Goal: Information Seeking & Learning: Find specific fact

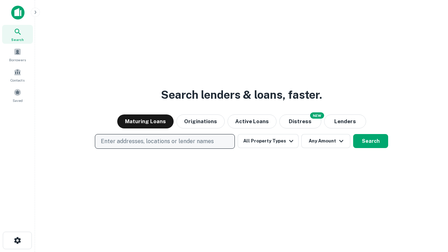
click at [165, 141] on p "Enter addresses, locations or lender names" at bounding box center [157, 141] width 113 height 8
type input "**********"
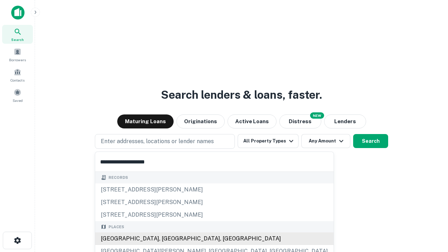
click at [167, 239] on div "[GEOGRAPHIC_DATA], [GEOGRAPHIC_DATA], [GEOGRAPHIC_DATA]" at bounding box center [214, 239] width 238 height 13
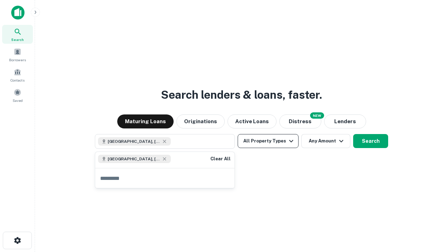
click at [268, 141] on button "All Property Types" at bounding box center [268, 141] width 61 height 14
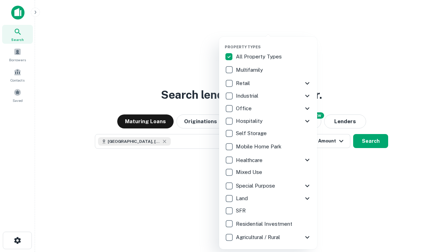
click at [274, 42] on button "button" at bounding box center [274, 42] width 98 height 0
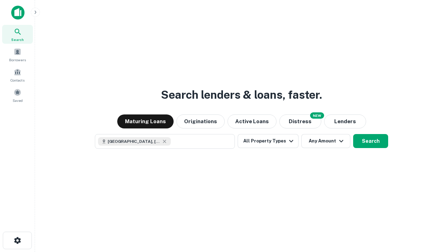
scroll to position [11, 0]
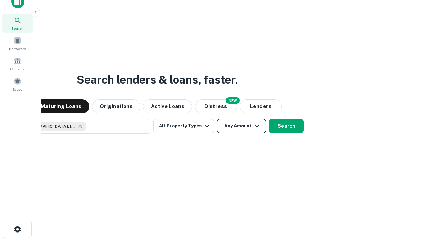
click at [217, 119] on button "Any Amount" at bounding box center [241, 126] width 49 height 14
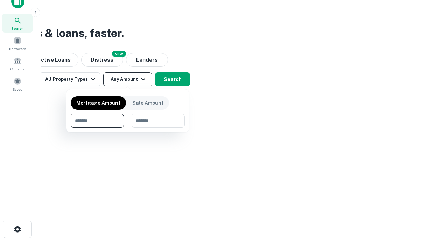
type input "*******"
click at [128, 128] on button "button" at bounding box center [128, 128] width 114 height 0
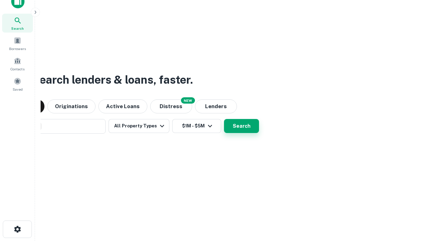
click at [224, 119] on button "Search" at bounding box center [241, 126] width 35 height 14
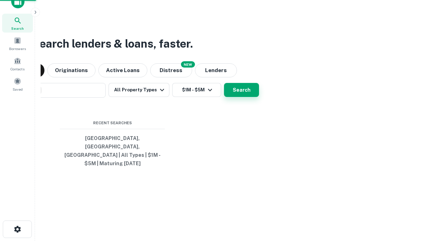
scroll to position [23, 198]
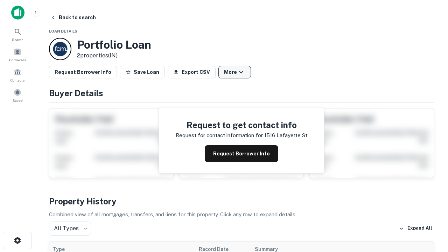
click at [235, 72] on button "More" at bounding box center [235, 72] width 33 height 13
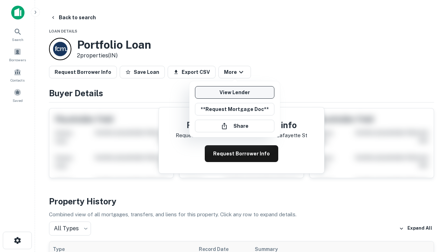
click at [235, 92] on link "View Lender" at bounding box center [234, 92] width 79 height 13
